Goal: Transaction & Acquisition: Purchase product/service

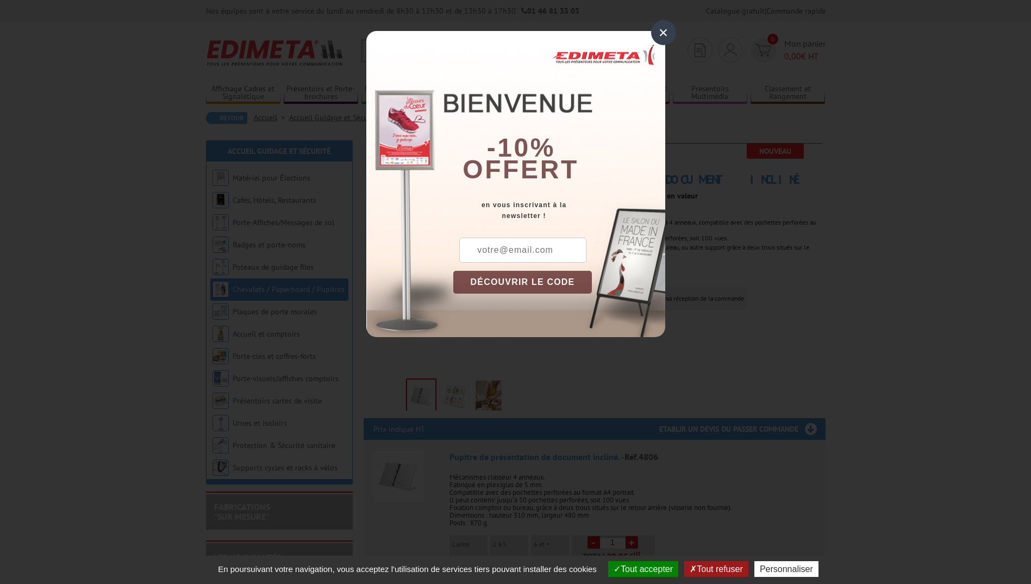
click at [659, 31] on div "×" at bounding box center [663, 32] width 25 height 25
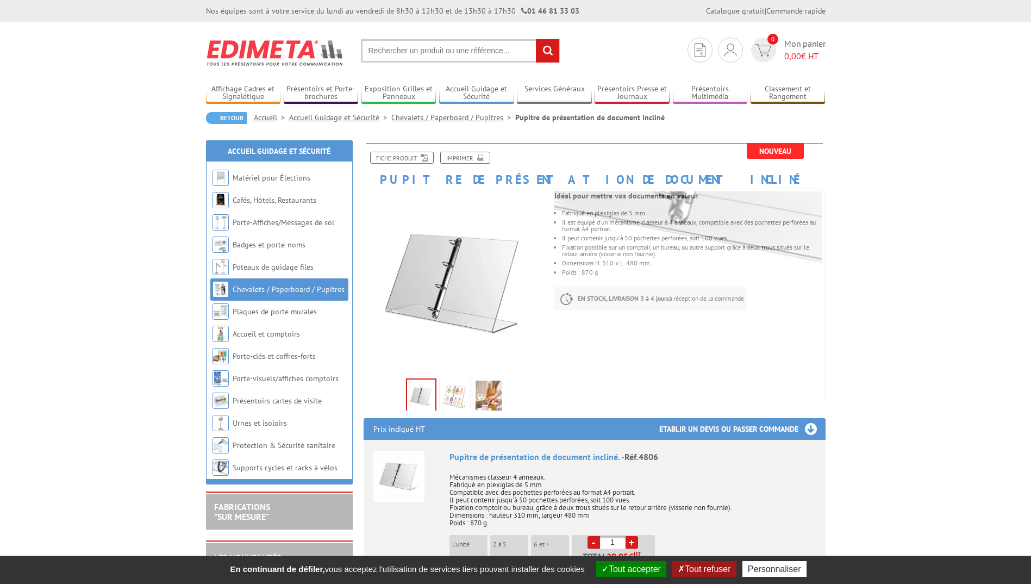
click at [450, 398] on img at bounding box center [455, 397] width 26 height 34
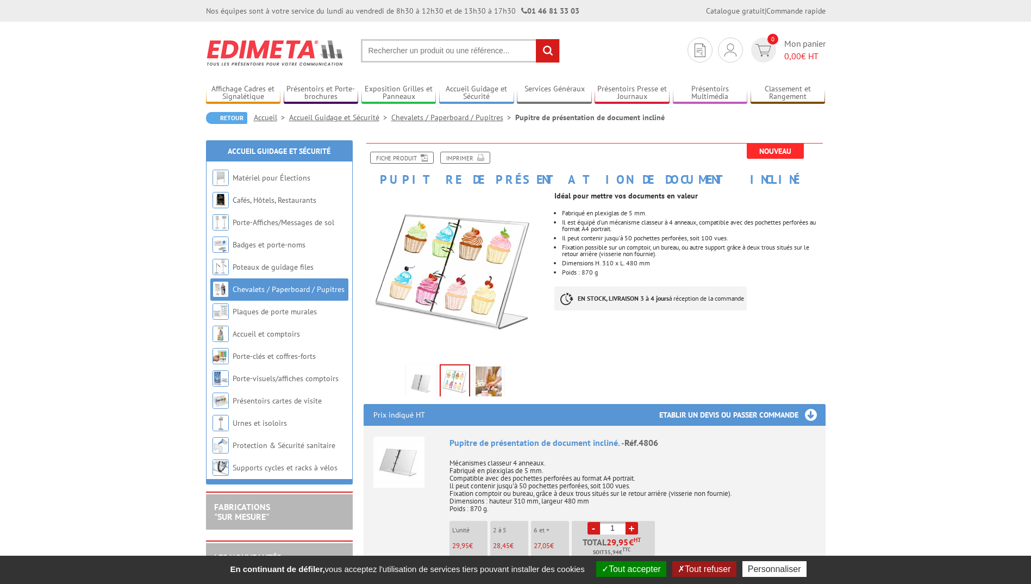
click at [491, 387] on img at bounding box center [488, 383] width 26 height 34
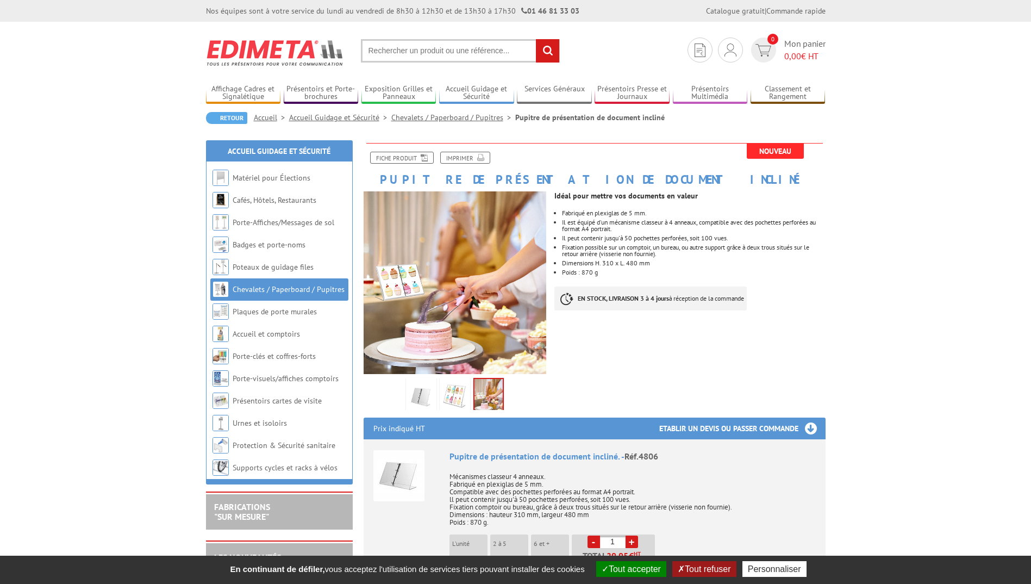
click at [426, 391] on img at bounding box center [421, 397] width 26 height 34
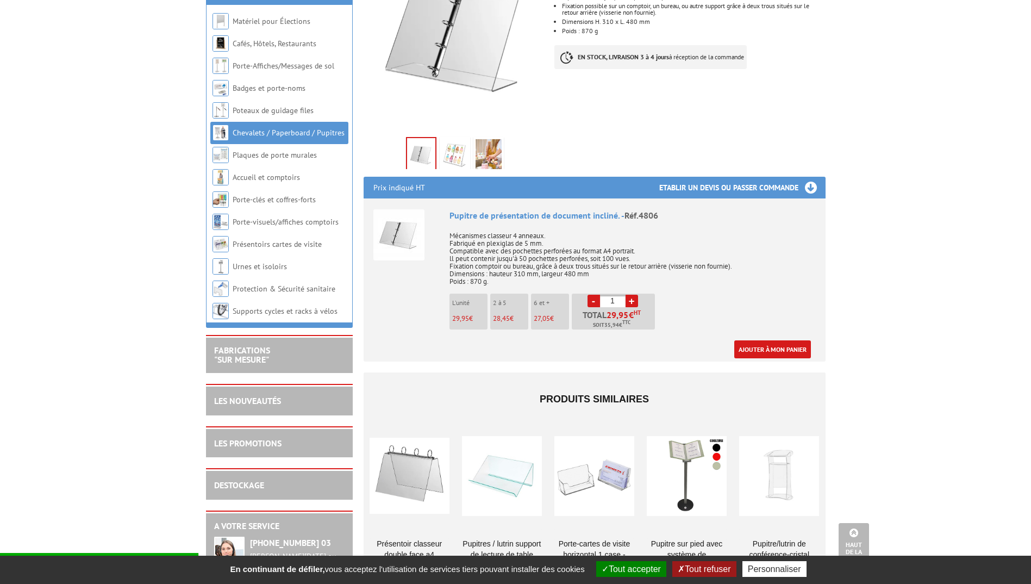
scroll to position [190, 0]
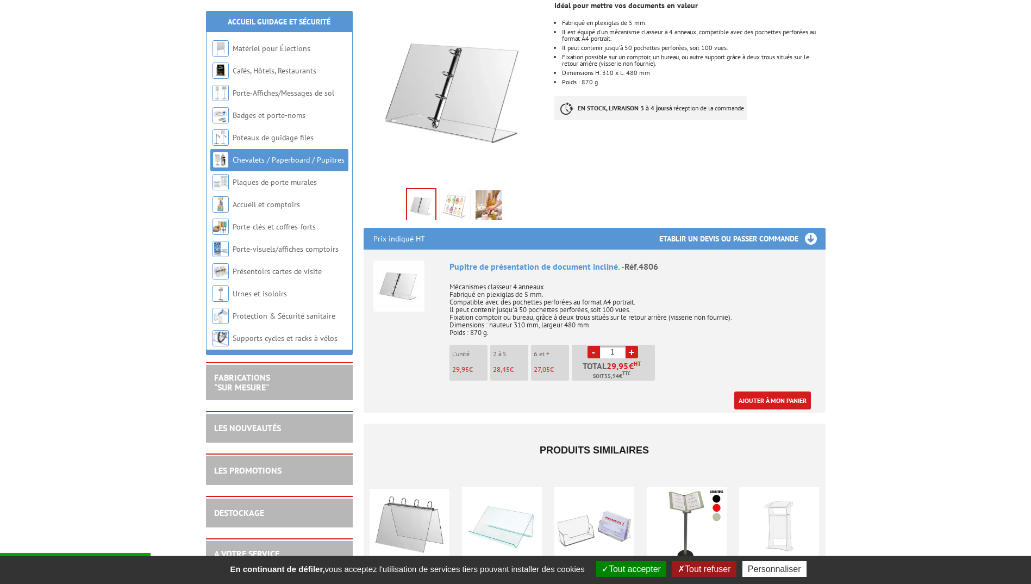
click at [630, 351] on link "+" at bounding box center [631, 352] width 12 height 12
type input "2"
click at [636, 568] on button "Tout accepter" at bounding box center [631, 569] width 70 height 16
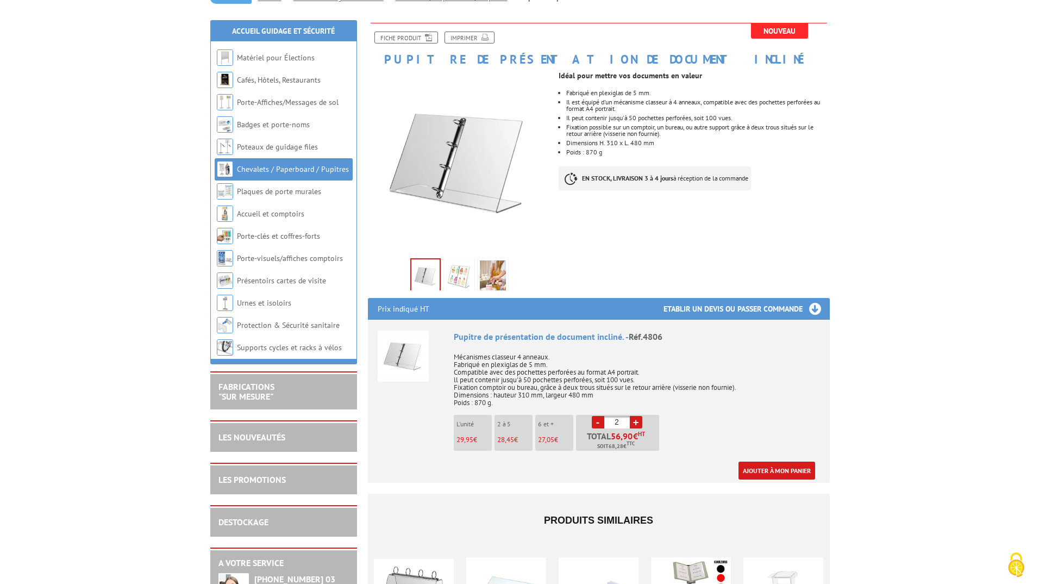
scroll to position [136, 0]
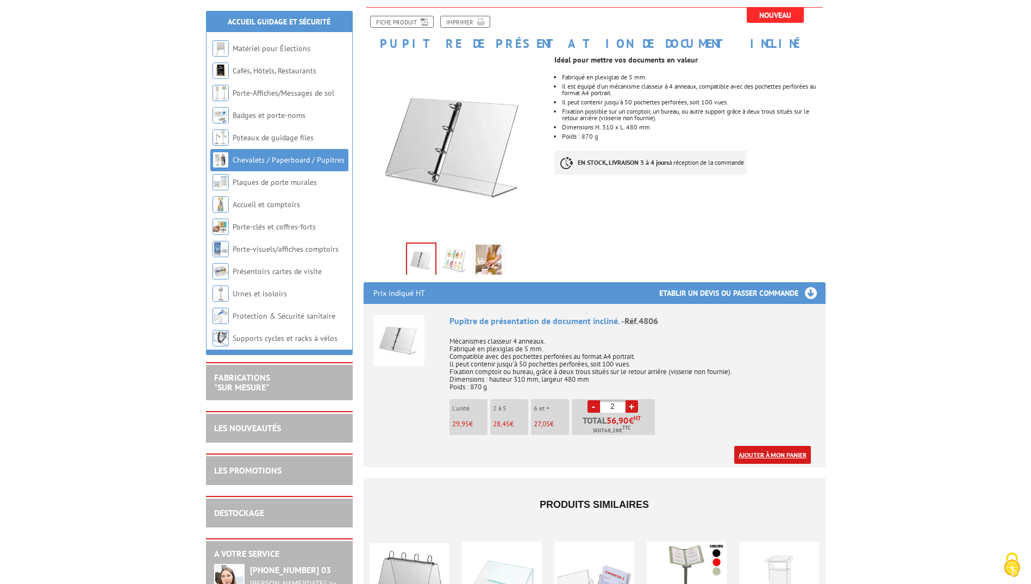
click at [769, 453] on link "Ajouter à mon panier" at bounding box center [772, 455] width 77 height 18
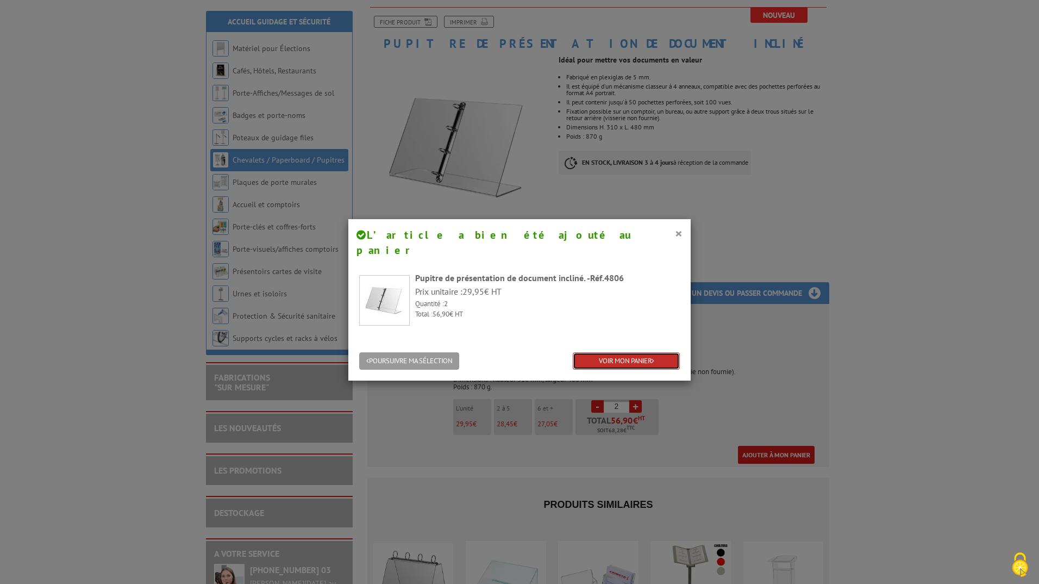
click at [645, 352] on link "VOIR MON PANIER" at bounding box center [626, 361] width 107 height 18
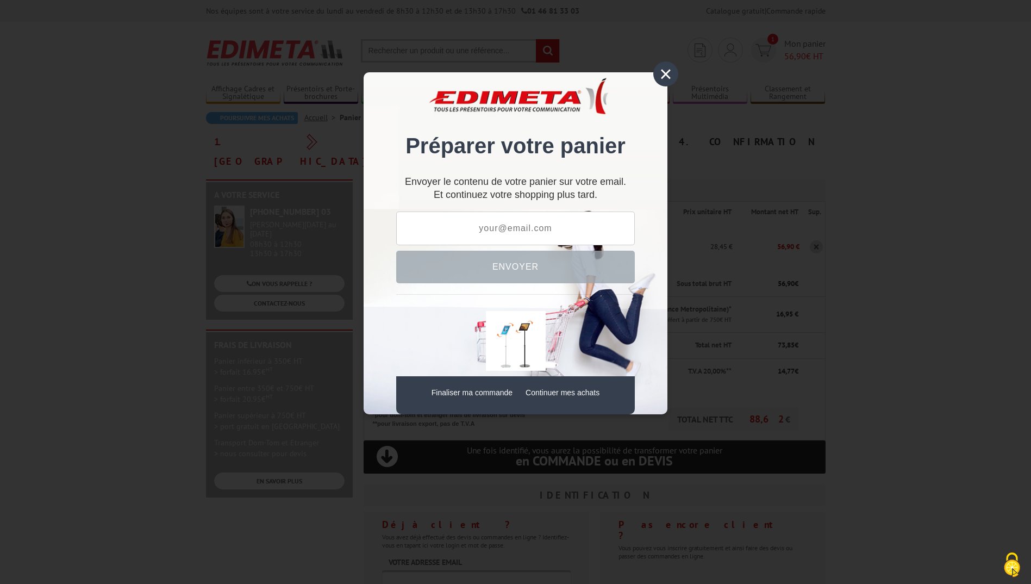
click at [666, 76] on div "×" at bounding box center [665, 73] width 25 height 25
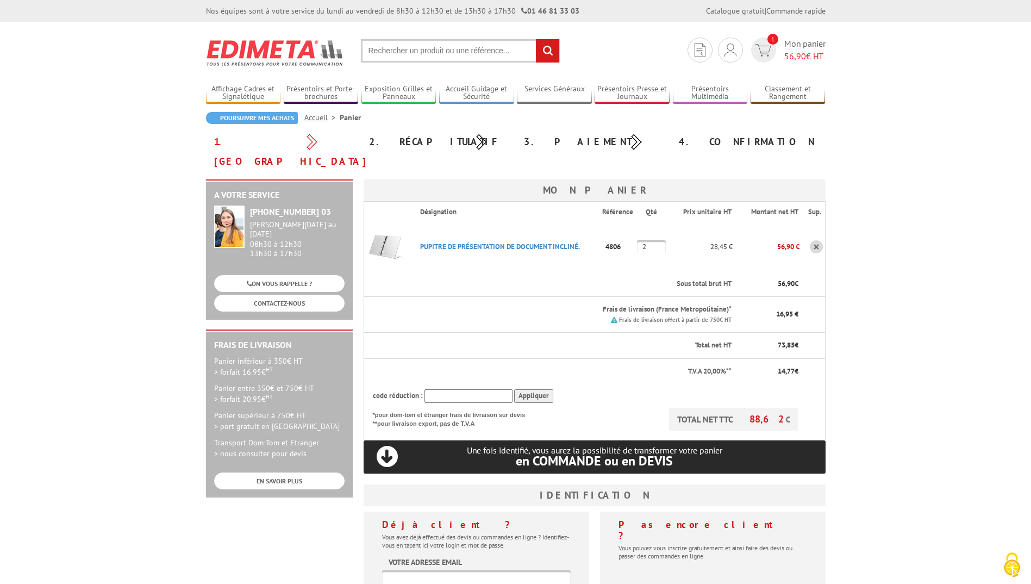
drag, startPoint x: 898, startPoint y: 234, endPoint x: 983, endPoint y: 230, distance: 85.9
click at [959, 235] on body "Nos équipes sont à votre service du lundi au vendredi de 8h30 à 12h30 et de 13h…" at bounding box center [515, 466] width 1031 height 933
drag, startPoint x: 799, startPoint y: 295, endPoint x: 786, endPoint y: 298, distance: 13.3
click at [786, 298] on tr "Frais de livraison (France Metropolitaine)* Frais de livraison offert à partir …" at bounding box center [593, 315] width 461 height 36
